Goal: Task Accomplishment & Management: Complete application form

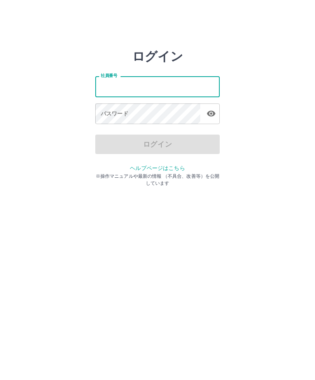
click at [269, 118] on div "ログイン 社員番号 社員番号 パスワード パスワード ログイン ヘルプページはこちら ※操作マニュアルや最新の情報 （不具合、改善等）を公開しています" at bounding box center [157, 111] width 315 height 125
click at [164, 84] on input "社員番号" at bounding box center [157, 86] width 125 height 21
type input "*******"
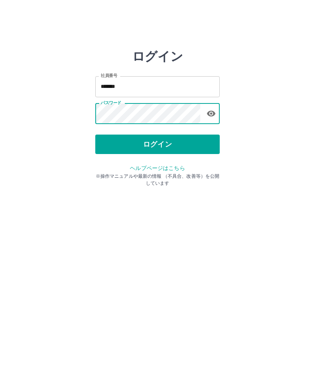
click at [178, 148] on button "ログイン" at bounding box center [157, 144] width 125 height 19
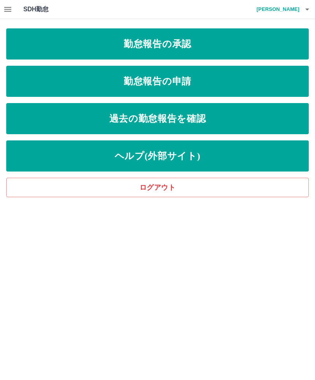
click at [206, 45] on link "勤怠報告の承認" at bounding box center [157, 43] width 303 height 31
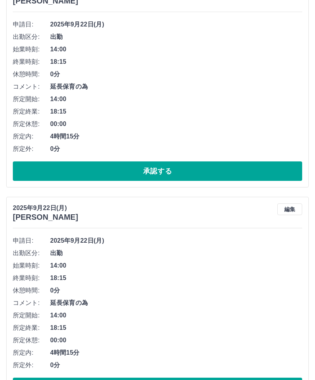
scroll to position [768, 0]
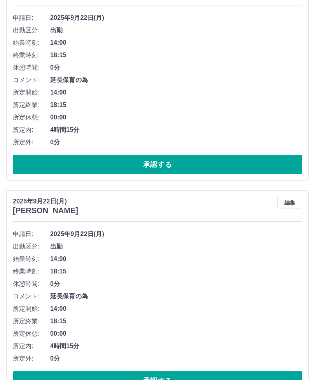
click at [220, 380] on button "承認する" at bounding box center [158, 380] width 290 height 19
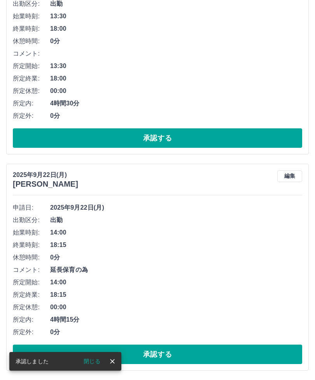
scroll to position [551, 0]
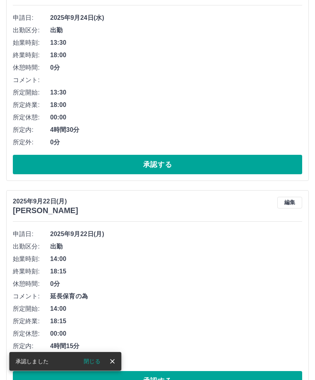
click at [109, 366] on icon "close" at bounding box center [113, 362] width 8 height 8
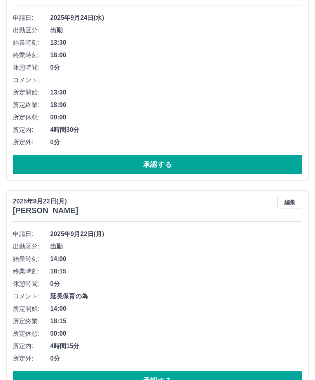
click at [216, 380] on button "承認する" at bounding box center [158, 380] width 290 height 19
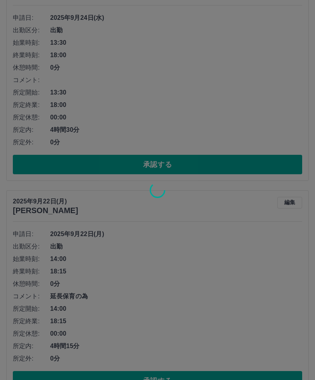
scroll to position [335, 0]
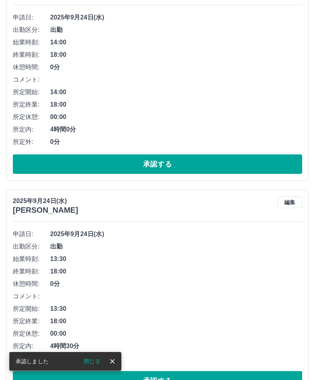
click at [115, 366] on icon "close" at bounding box center [113, 362] width 8 height 8
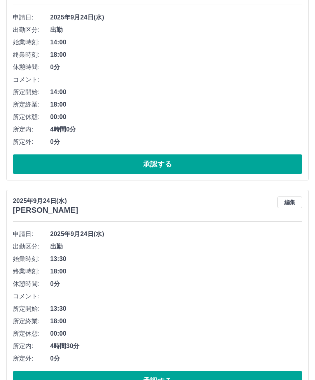
click at [182, 380] on button "承認する" at bounding box center [158, 380] width 290 height 19
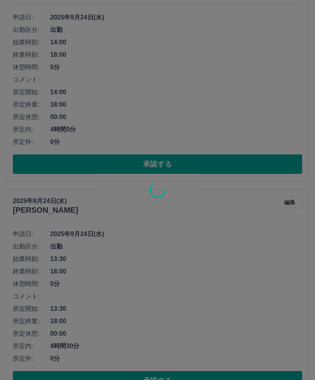
scroll to position [118, 0]
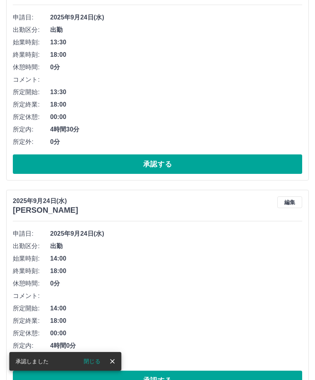
click at [114, 366] on icon "close" at bounding box center [113, 362] width 8 height 8
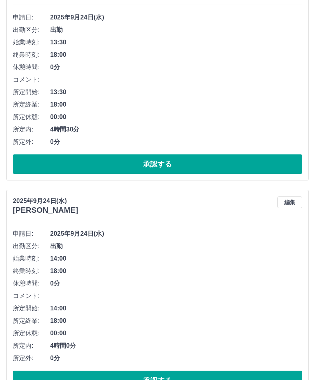
click at [169, 380] on button "承認する" at bounding box center [158, 380] width 290 height 19
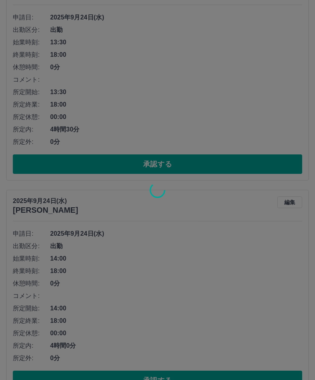
scroll to position [0, 0]
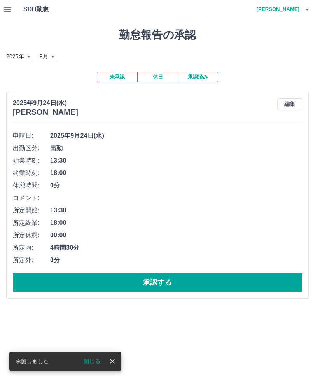
click at [117, 362] on button "close" at bounding box center [113, 362] width 12 height 12
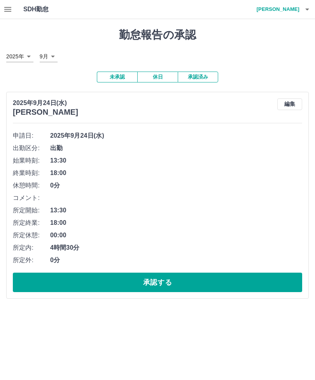
click at [166, 283] on button "承認する" at bounding box center [158, 282] width 290 height 19
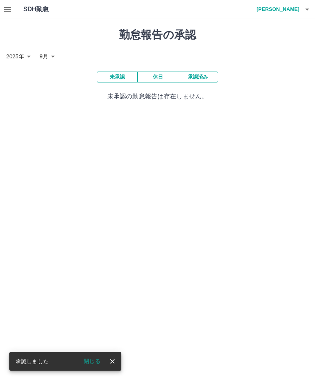
click at [117, 362] on button "close" at bounding box center [113, 362] width 12 height 12
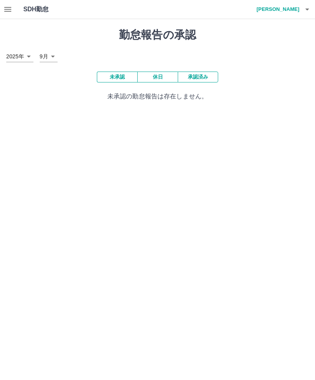
click at [284, 12] on h4 "永野　しげ子" at bounding box center [276, 9] width 47 height 19
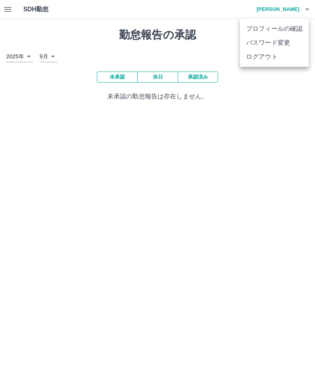
click at [266, 60] on li "ログアウト" at bounding box center [274, 57] width 69 height 14
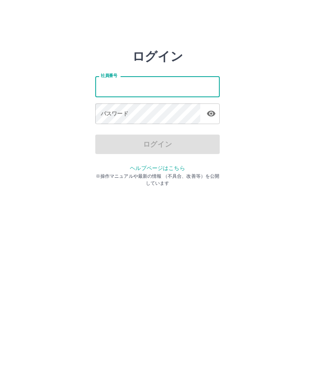
click at [264, 116] on div "ログイン 社員番号 社員番号 パスワード パスワード ログイン ヘルプページはこちら ※操作マニュアルや最新の情報 （不具合、改善等）を公開しています" at bounding box center [157, 111] width 315 height 125
click at [181, 85] on input "社員番号" at bounding box center [157, 86] width 125 height 21
type input "*******"
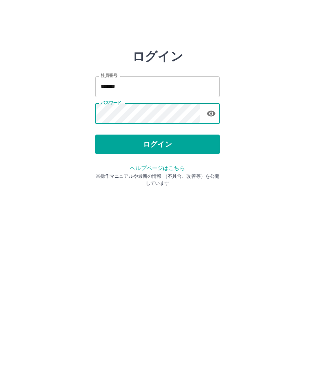
click at [180, 149] on button "ログイン" at bounding box center [157, 144] width 125 height 19
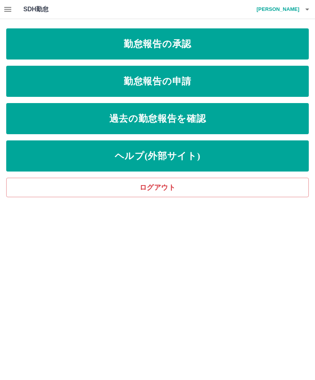
click at [220, 81] on link "勤怠報告の申請" at bounding box center [157, 81] width 303 height 31
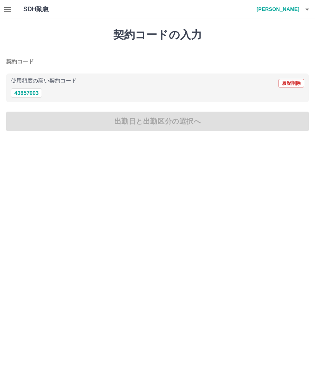
click at [35, 89] on button "43857003" at bounding box center [26, 92] width 31 height 9
type input "********"
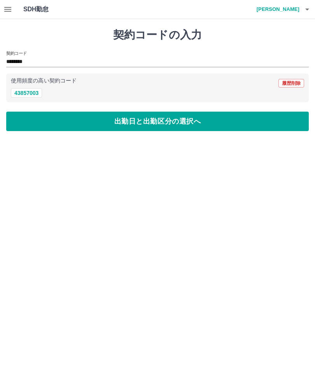
click at [175, 123] on button "出勤日と出勤区分の選択へ" at bounding box center [157, 121] width 303 height 19
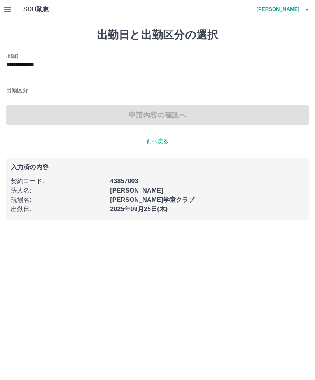
click at [18, 87] on input "出勤区分" at bounding box center [157, 91] width 303 height 10
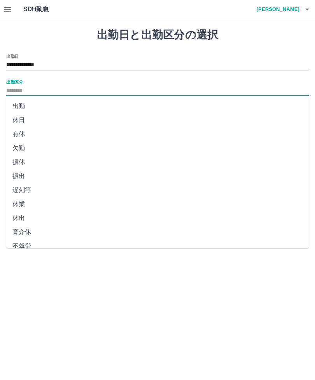
click at [25, 103] on li "出勤" at bounding box center [157, 106] width 303 height 14
type input "**"
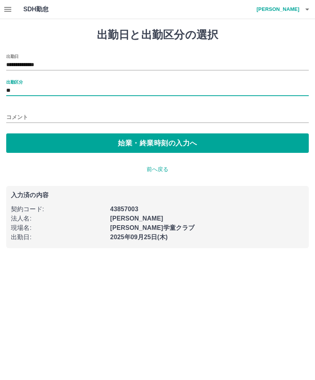
click at [212, 144] on button "始業・終業時刻の入力へ" at bounding box center [157, 143] width 303 height 19
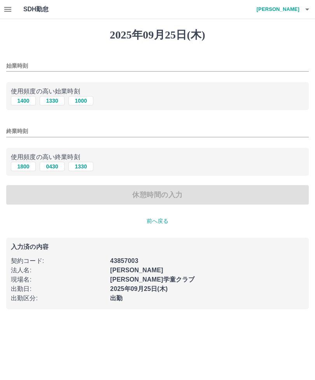
click at [26, 101] on button "1400" at bounding box center [23, 100] width 25 height 9
type input "****"
click at [25, 171] on button "1800" at bounding box center [23, 166] width 25 height 9
type input "****"
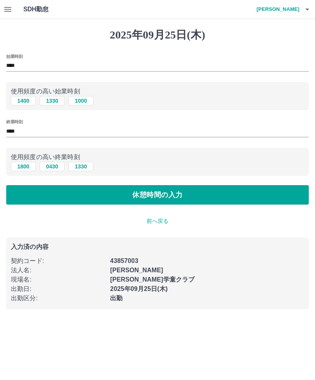
click at [202, 197] on button "休憩時間の入力" at bounding box center [157, 194] width 303 height 19
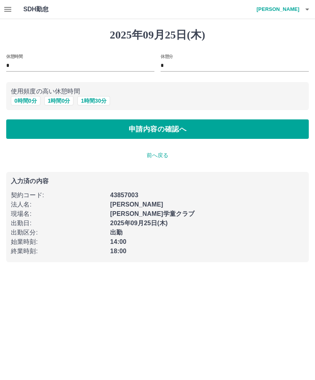
click at [205, 132] on button "申請内容の確認へ" at bounding box center [157, 129] width 303 height 19
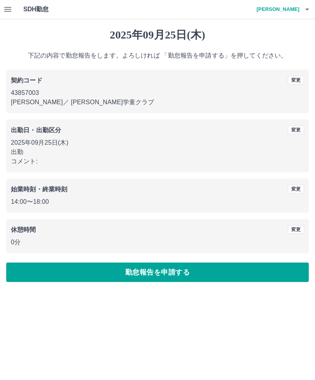
click at [184, 276] on button "勤怠報告を申請する" at bounding box center [157, 272] width 303 height 19
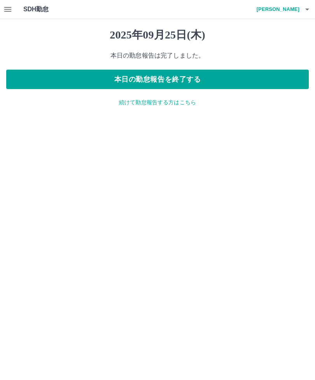
click at [231, 81] on button "本日の勤怠報告を終了する" at bounding box center [157, 79] width 303 height 19
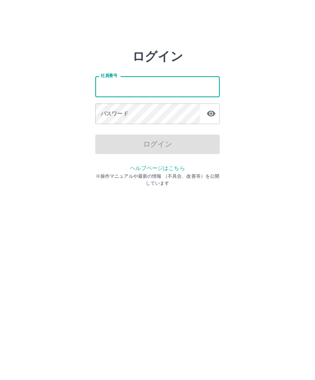
click at [265, 174] on html "ログイン 社員番号 社員番号 パスワード パスワード ログイン ヘルプページはこちら ※操作マニュアルや最新の情報 （不具合、改善等）を公開しています" at bounding box center [157, 87] width 315 height 174
